Goal: Check status: Check status

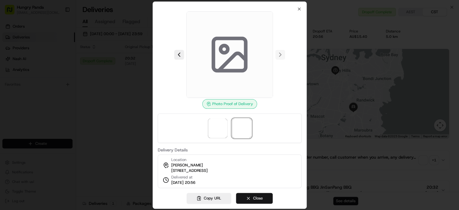
click at [264, 197] on button "Close" at bounding box center [254, 198] width 37 height 11
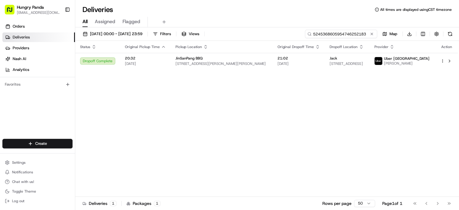
click at [340, 35] on input "5245368605954746252183" at bounding box center [341, 34] width 72 height 8
click at [339, 34] on input "5245368605954746252183" at bounding box center [341, 34] width 72 height 8
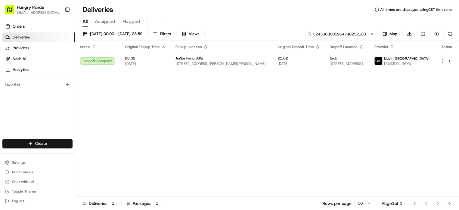
click at [339, 34] on input "5245368605954746252183" at bounding box center [341, 34] width 72 height 8
paste input "42483440756537061864"
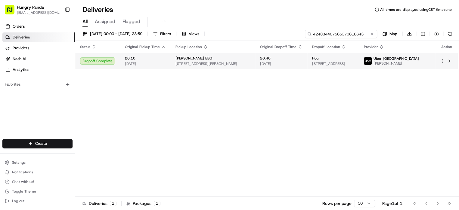
type input "424834407565370618643"
click at [354, 62] on span "[STREET_ADDRESS]" at bounding box center [333, 63] width 42 height 5
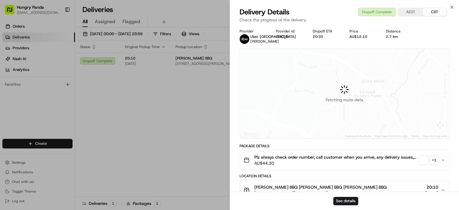
click at [434, 157] on div "+ 1" at bounding box center [434, 160] width 8 height 8
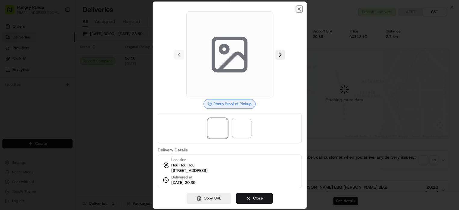
click at [301, 7] on icon "button" at bounding box center [299, 9] width 5 height 5
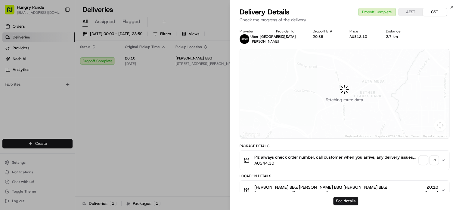
click at [436, 163] on div "+ 1" at bounding box center [434, 160] width 8 height 8
